Goal: Task Accomplishment & Management: Use online tool/utility

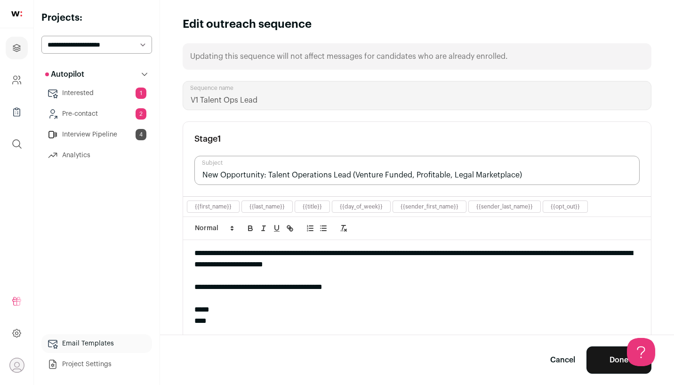
click at [92, 98] on link "Interested 1" at bounding box center [96, 93] width 111 height 19
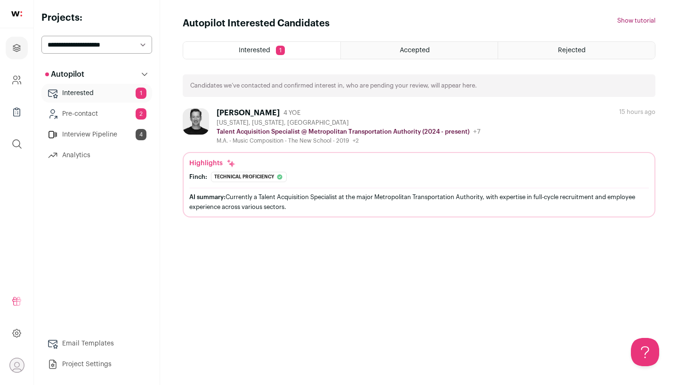
click at [94, 113] on link "Pre-contact 2" at bounding box center [96, 114] width 111 height 19
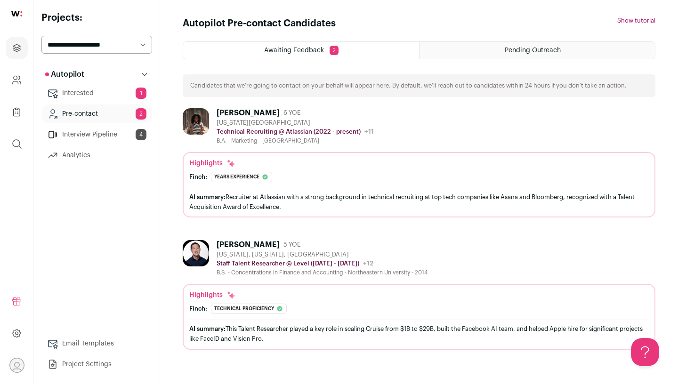
click at [294, 327] on div "AI summary: This Talent Researcher played a key role in scaling Cruise from $1B…" at bounding box center [418, 334] width 459 height 20
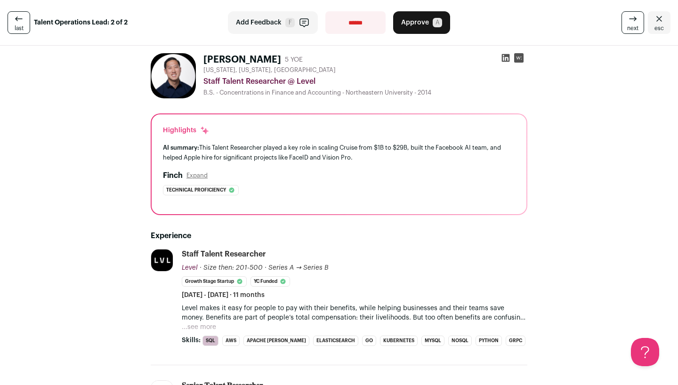
click at [209, 323] on button "...see more" at bounding box center [199, 326] width 34 height 9
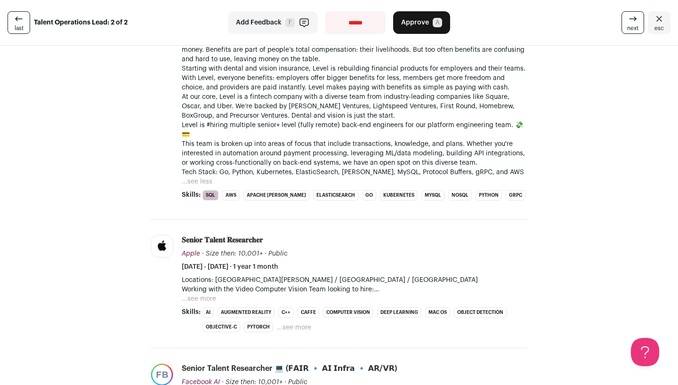
scroll to position [269, 0]
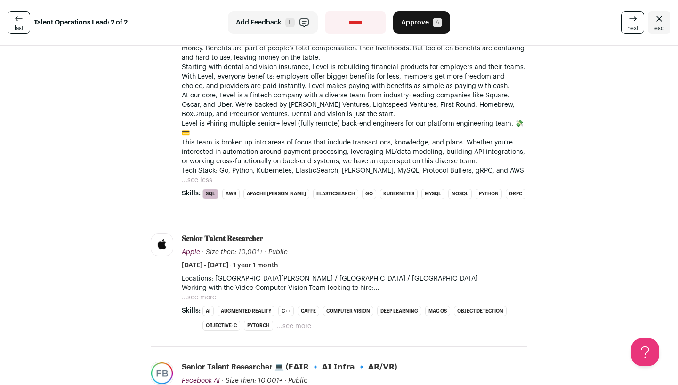
click at [203, 293] on button "...see more" at bounding box center [199, 297] width 34 height 9
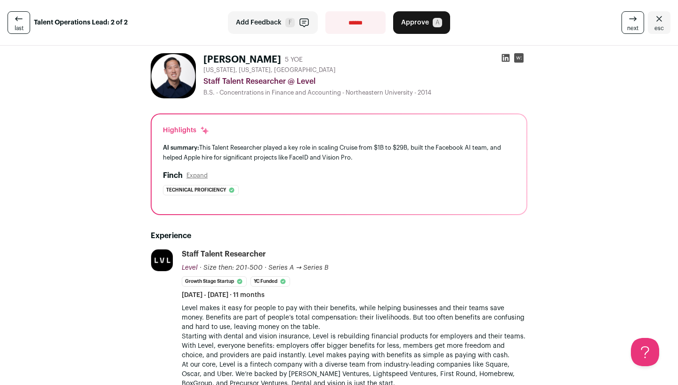
scroll to position [0, 0]
click at [22, 26] on span "last" at bounding box center [19, 28] width 9 height 8
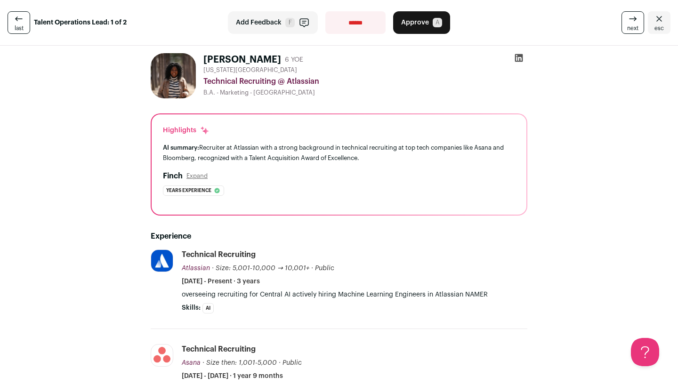
click at [169, 54] on img at bounding box center [173, 75] width 45 height 45
click at [176, 66] on img at bounding box center [173, 75] width 45 height 45
click at [10, 16] on link "last" at bounding box center [19, 22] width 23 height 23
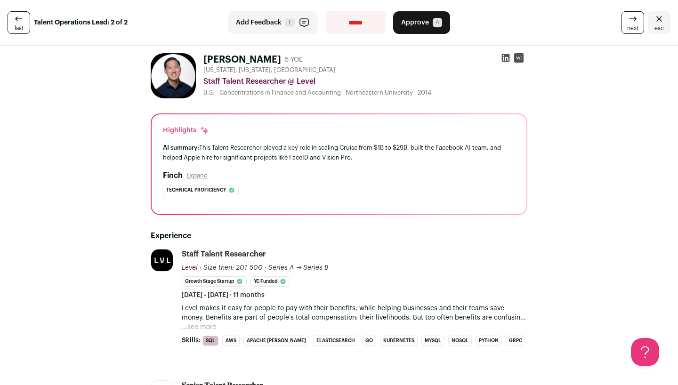
click at [13, 17] on icon at bounding box center [18, 18] width 11 height 11
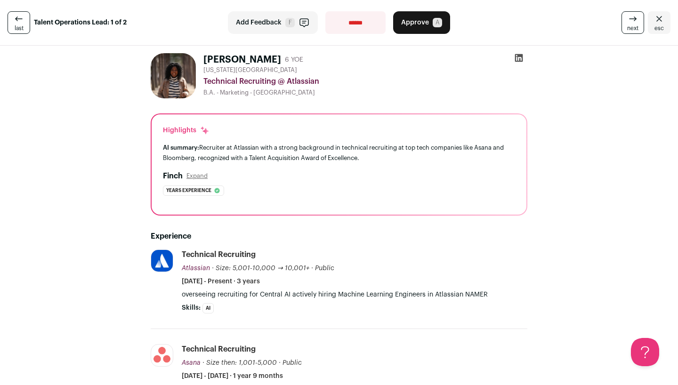
click at [13, 17] on icon at bounding box center [18, 18] width 11 height 11
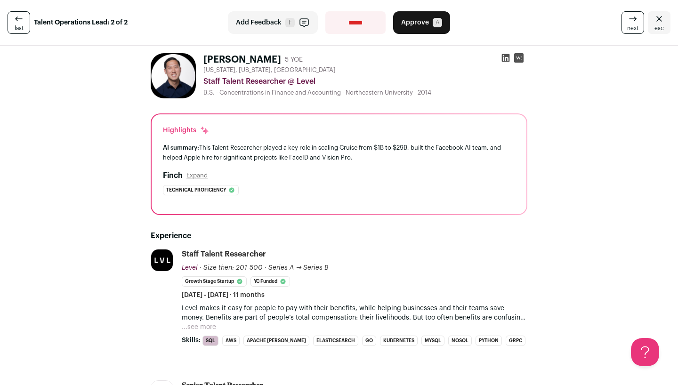
click at [654, 26] on span "esc" at bounding box center [658, 28] width 9 height 8
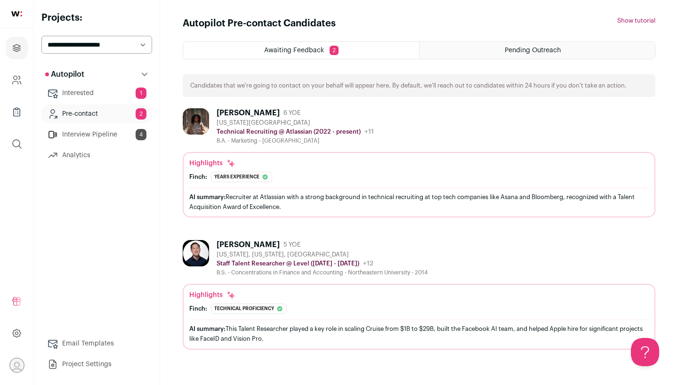
click at [104, 97] on link "Interested 1" at bounding box center [96, 93] width 111 height 19
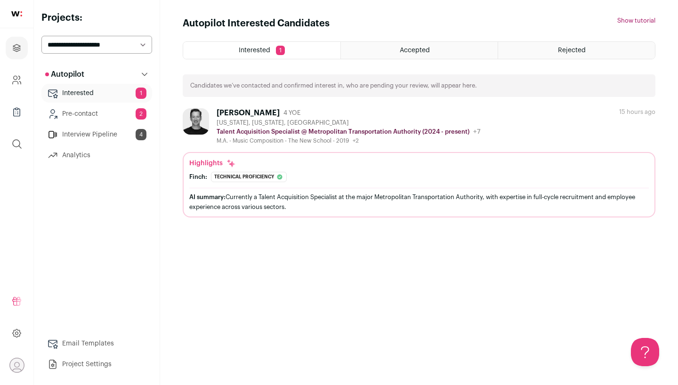
click at [368, 52] on div "Accepted" at bounding box center [419, 50] width 157 height 17
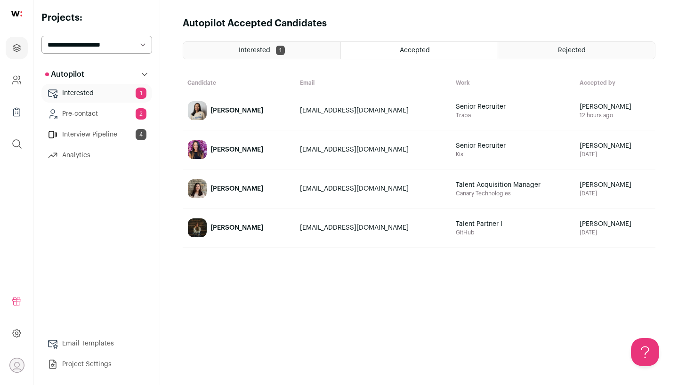
click at [225, 187] on div "Danielle Breen" at bounding box center [236, 188] width 53 height 9
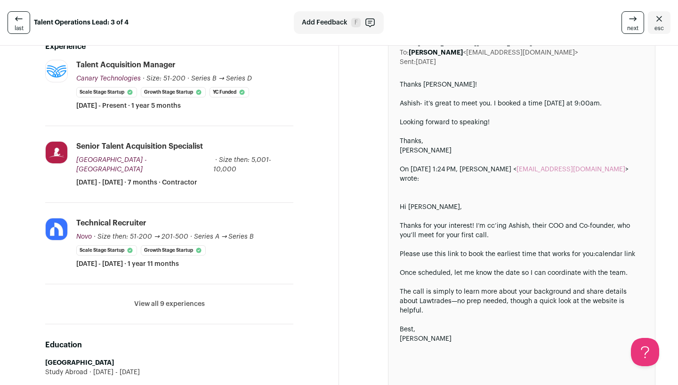
scroll to position [239, 0]
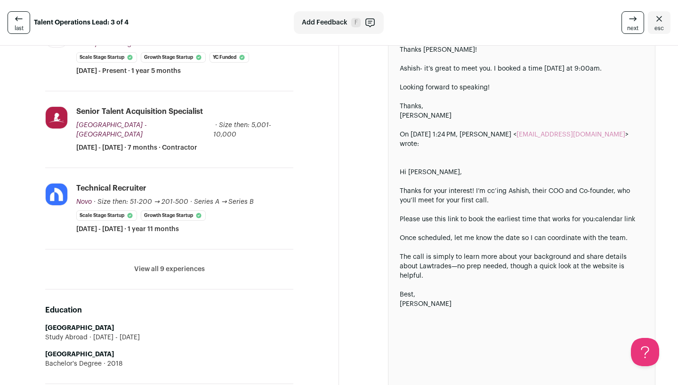
click at [187, 265] on button "View all 9 experiences" at bounding box center [169, 269] width 71 height 9
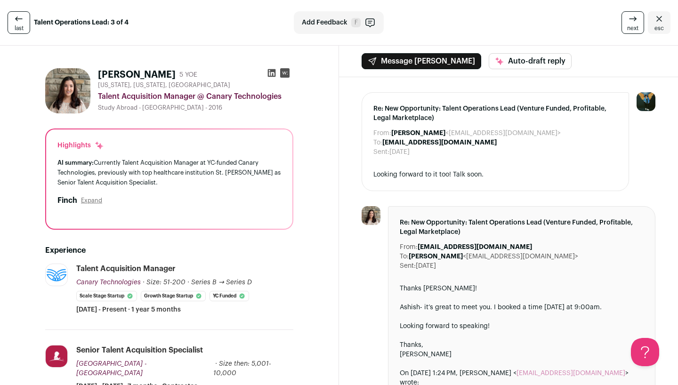
scroll to position [0, 0]
click at [287, 76] on rect at bounding box center [284, 72] width 9 height 9
click at [268, 72] on icon at bounding box center [271, 72] width 9 height 9
